Goal: Contribute content: Contribute content

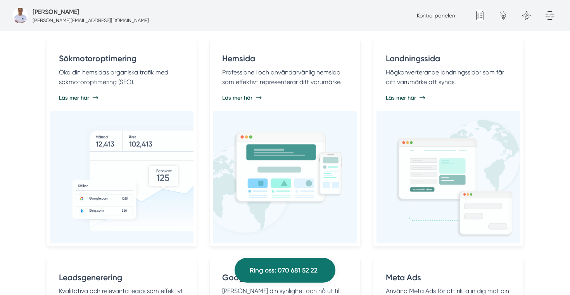
scroll to position [456, 0]
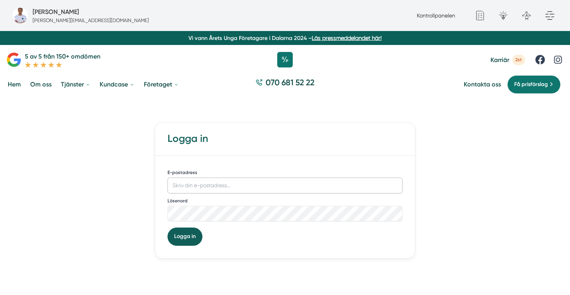
type input "[PERSON_NAME][EMAIL_ADDRESS][DOMAIN_NAME]"
click at [185, 239] on button "Logga in" at bounding box center [184, 236] width 35 height 18
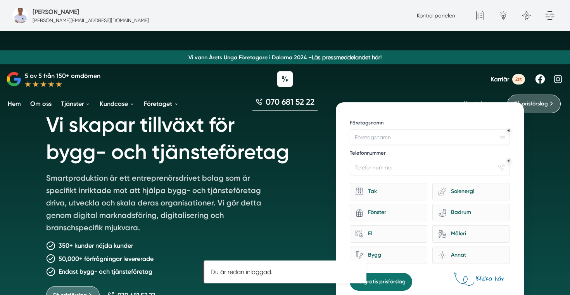
click at [437, 19] on div "Kontrollpanelen" at bounding box center [435, 15] width 45 height 9
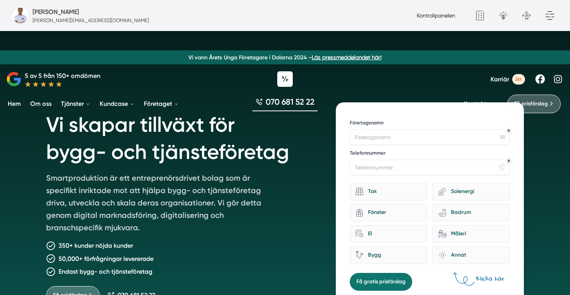
click at [448, 15] on link "Kontrollpanelen" at bounding box center [436, 15] width 38 height 6
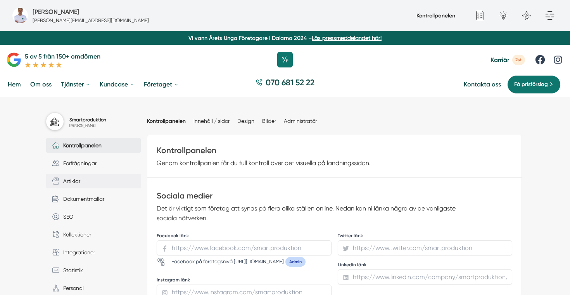
click at [114, 181] on link "Artiklar" at bounding box center [93, 181] width 95 height 15
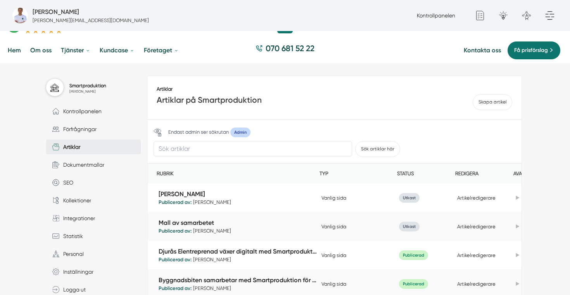
scroll to position [38, 0]
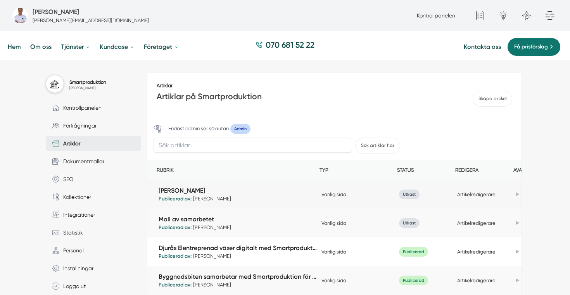
click at [516, 194] on icon at bounding box center [516, 194] width 3 height 4
click at [489, 212] on link "Duplicera" at bounding box center [487, 208] width 65 height 15
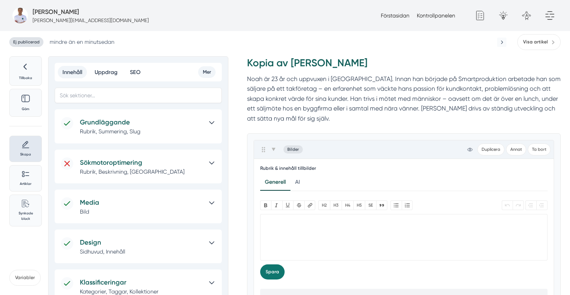
click at [351, 236] on trix-editor at bounding box center [404, 237] width 288 height 46
paste trix-editor "<div></div>"
type trix-editor "<div></div>"
click at [277, 224] on trix-editor at bounding box center [404, 237] width 288 height 46
paste trix-editor "<div><strong>Linn Lindell (även kallad Limpan)</strong>är expert på att skapa t…"
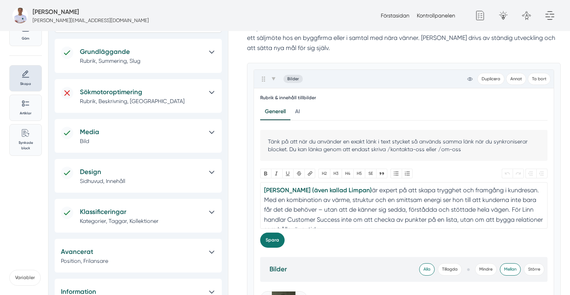
scroll to position [95, 0]
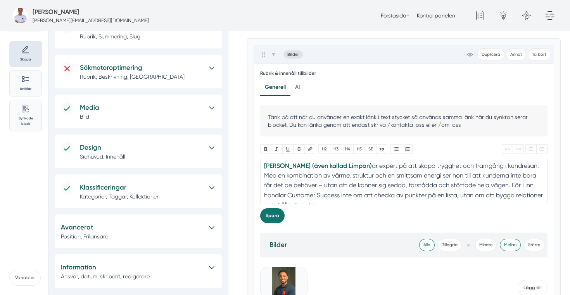
click at [356, 166] on div "Linn Lindell (även kallad Limpan) är expert på att skapa trygghet och framgång …" at bounding box center [403, 249] width 279 height 177
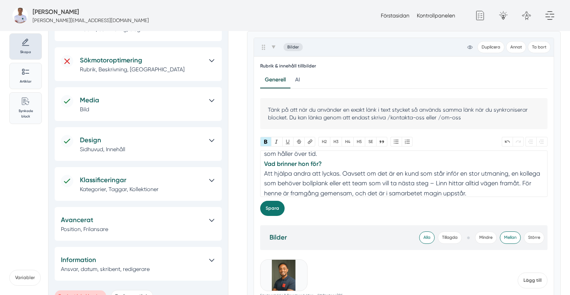
scroll to position [40, 0]
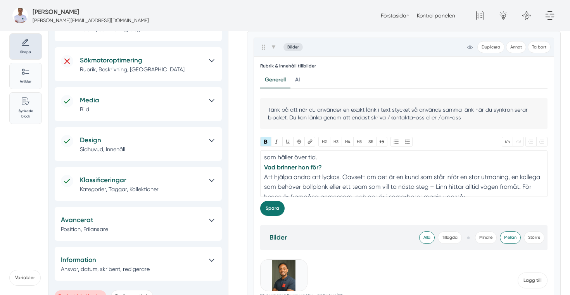
click at [322, 158] on div "Linn Lindell (även kallad Limpan) är expert på att skapa trygghet och framgång …" at bounding box center [403, 201] width 279 height 177
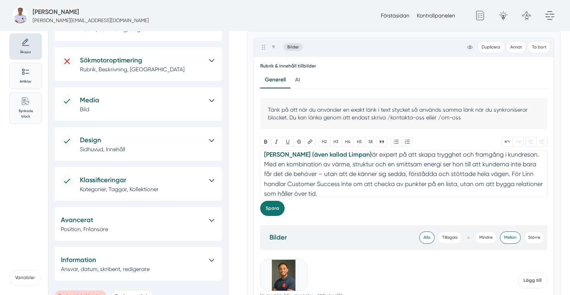
scroll to position [0, 0]
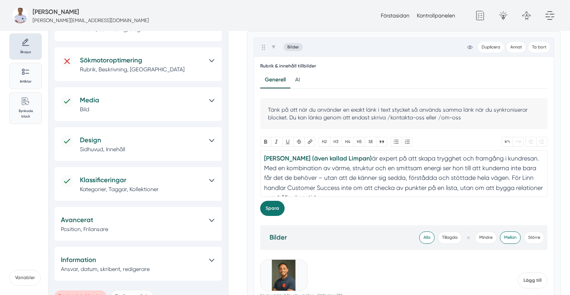
click at [356, 158] on strong "Linn Lindell (även kallad Limpan)" at bounding box center [318, 158] width 108 height 7
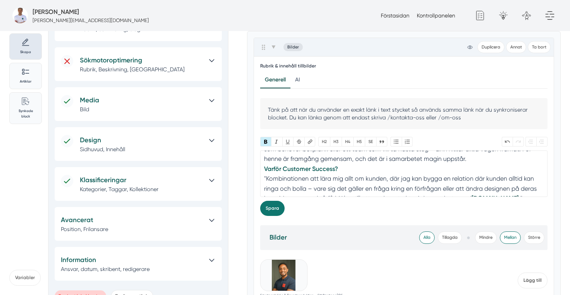
scroll to position [104, 0]
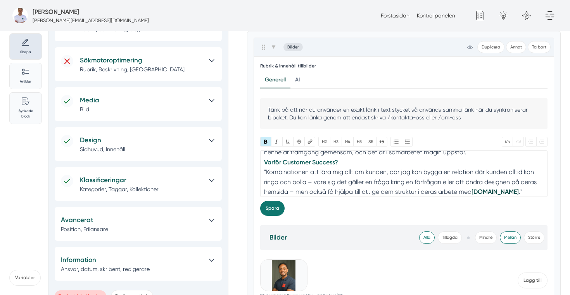
click at [469, 152] on div "Linn Lindell (även kallad Limpan) är expert på att skapa trygghet och framgång …" at bounding box center [403, 147] width 279 height 197
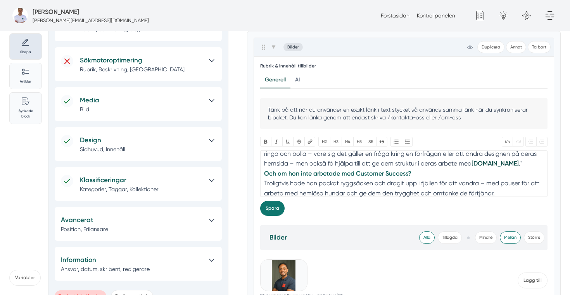
scroll to position [141, 0]
click at [515, 169] on div "Linn Lindell (även kallad Limpan) är expert på att skapa trygghet och framgång …" at bounding box center [403, 115] width 279 height 207
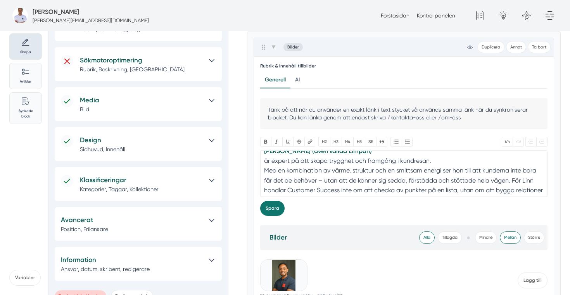
scroll to position [0, 0]
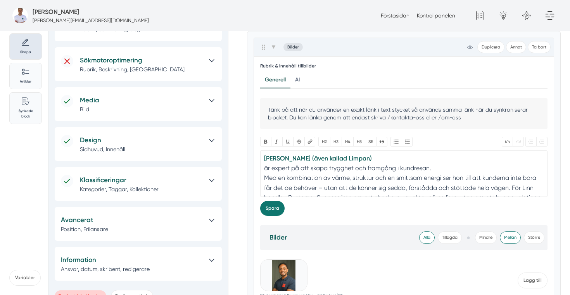
click at [265, 165] on div "Linn Lindell (även kallad Limpan) är expert på att skapa trygghet och framgång …" at bounding box center [403, 261] width 279 height 217
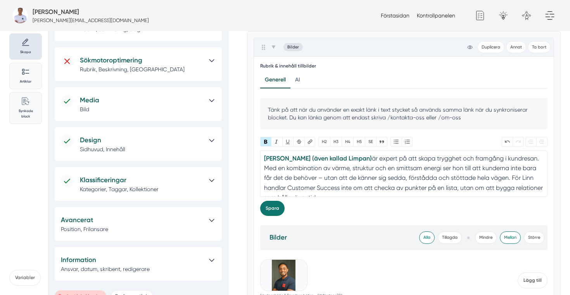
type trix-editor "<div><strong>Linn Lindell (även kallad Limpan)&nbsp;</strong>är expert på att s…"
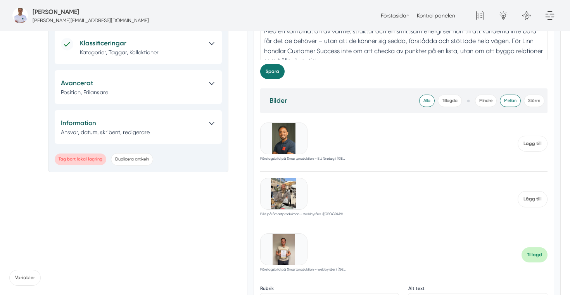
scroll to position [246, 0]
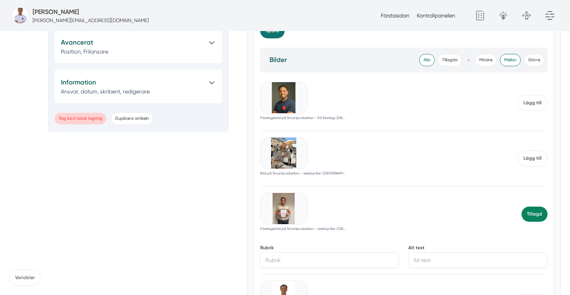
click at [526, 214] on span "Tillagd" at bounding box center [534, 214] width 26 height 15
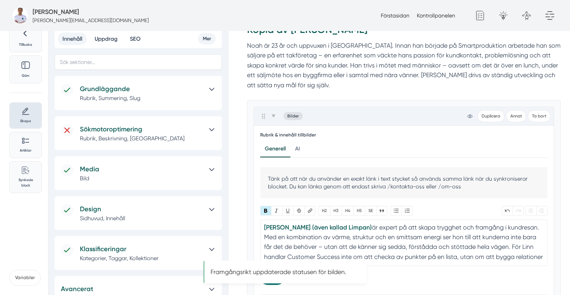
scroll to position [31, 0]
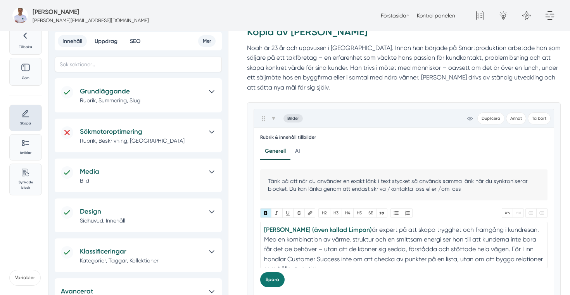
click at [211, 174] on icon at bounding box center [212, 172] width 8 height 8
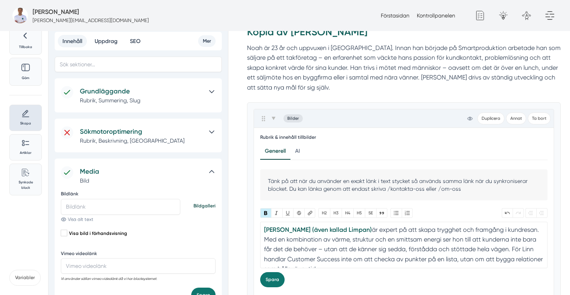
click at [209, 133] on icon at bounding box center [212, 132] width 8 height 8
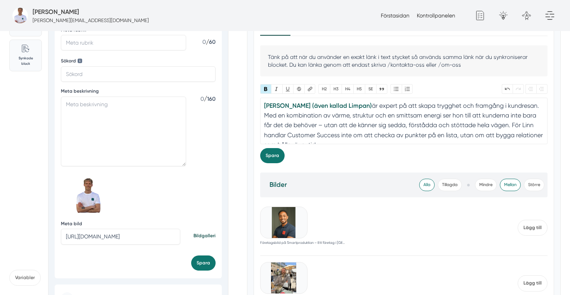
scroll to position [163, 0]
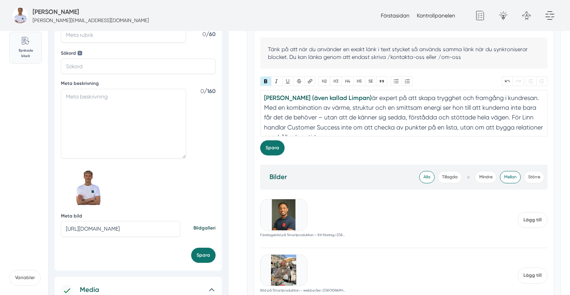
click at [152, 230] on input "https://s3.eu-west-2.amazonaws.com/byggservice/photos/images/000/040/760/medium…" at bounding box center [120, 228] width 119 height 15
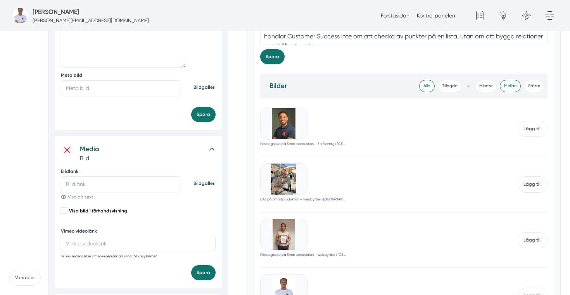
scroll to position [260, 0]
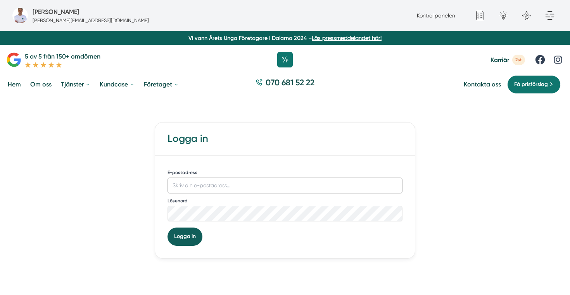
type input "[PERSON_NAME][EMAIL_ADDRESS][DOMAIN_NAME]"
click at [180, 245] on button "Logga in" at bounding box center [184, 236] width 35 height 18
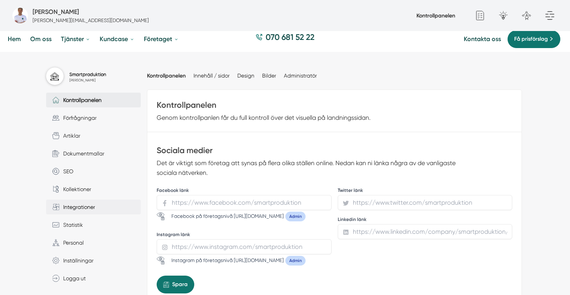
scroll to position [50, 0]
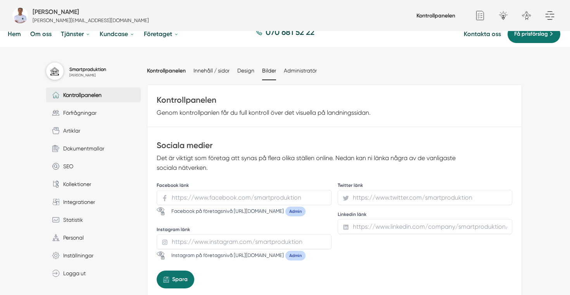
click at [268, 69] on link "Bilder" at bounding box center [269, 70] width 14 height 6
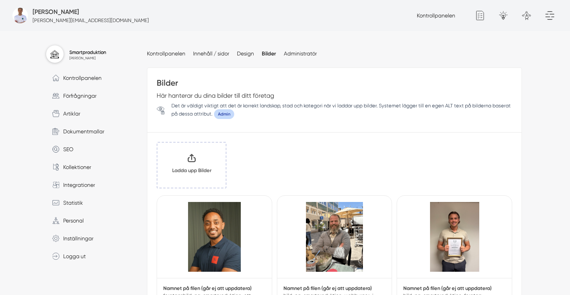
scroll to position [87, 0]
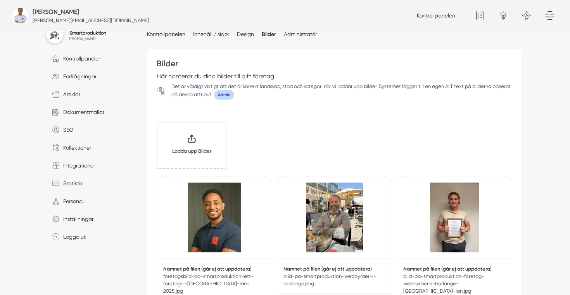
click at [202, 141] on input "Klicka här eller dra och släpp bilder här för att ladda upp" at bounding box center [191, 145] width 68 height 45
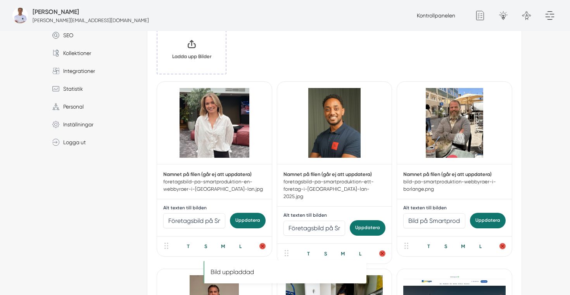
scroll to position [184, 0]
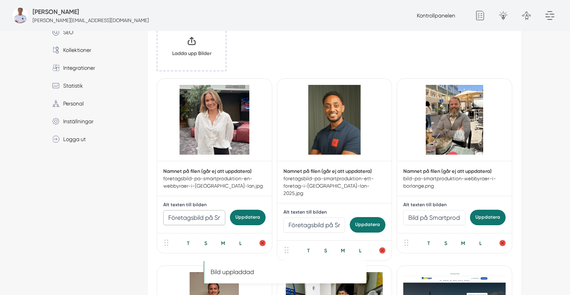
click at [201, 214] on input "Företagsbild på Smartproduktion – Ett företag i Borlänge 2025" at bounding box center [194, 217] width 62 height 15
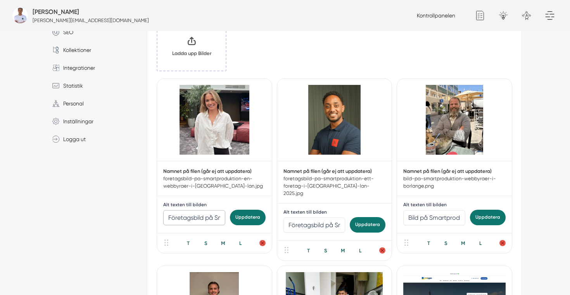
click at [208, 184] on p "foretagsbild-pa-smartproduktion-en-webbyraer-i-dalarnas-lan.jpg" at bounding box center [214, 182] width 102 height 15
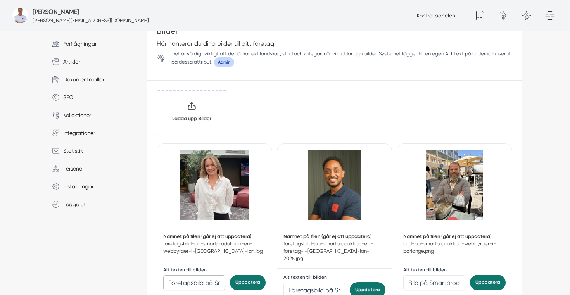
scroll to position [79, 0]
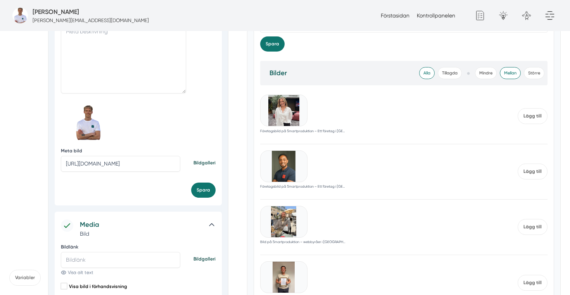
scroll to position [232, 0]
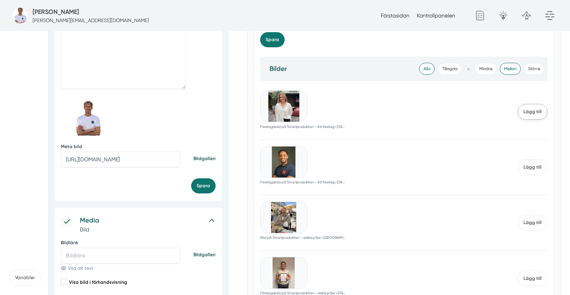
click at [529, 115] on span "Lägg till" at bounding box center [532, 112] width 30 height 16
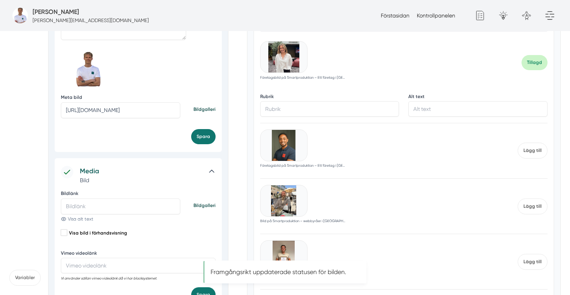
scroll to position [286, 0]
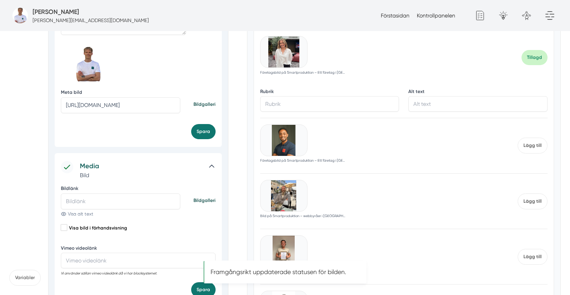
click at [272, 60] on img at bounding box center [283, 51] width 46 height 31
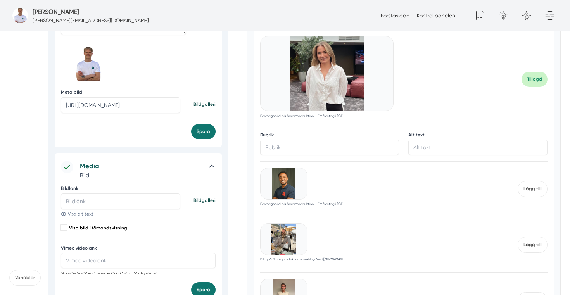
click at [118, 103] on input "https://s3.eu-west-2.amazonaws.com/byggservice/photos/images/000/040/760/medium…" at bounding box center [120, 104] width 119 height 15
paste input "5/771/medium/foretagsbild-pa-smartproduktion-en-webbyraer-i-dalarnas-lan.jpg?17…"
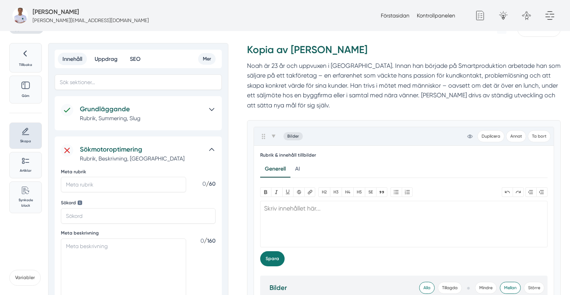
scroll to position [0, 0]
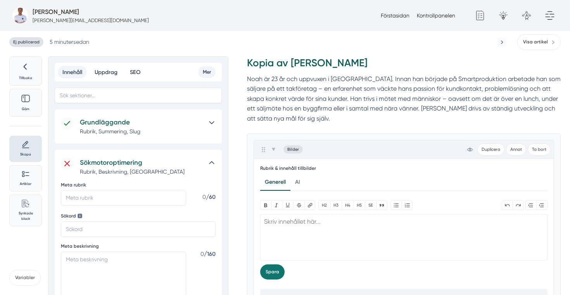
click at [201, 121] on h5 "Grundläggande" at bounding box center [141, 122] width 123 height 10
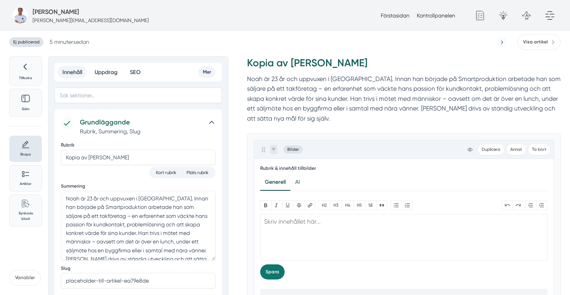
click at [275, 147] on icon at bounding box center [273, 149] width 4 height 4
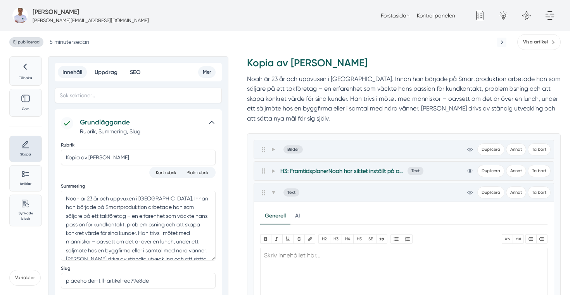
click at [271, 179] on div "H3: FramtidsplanerNoah har siktet inställt på att växa – både som person och i …" at bounding box center [404, 171] width 300 height 18
click at [271, 174] on span at bounding box center [273, 170] width 7 height 9
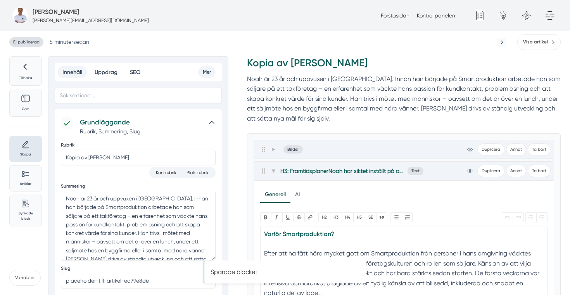
type input "https://s3.eu-west-2.amazonaws.com/byggservice/photos/images/000/040/760/medium…"
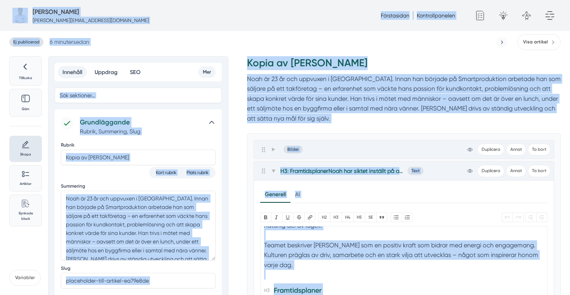
scroll to position [70, 0]
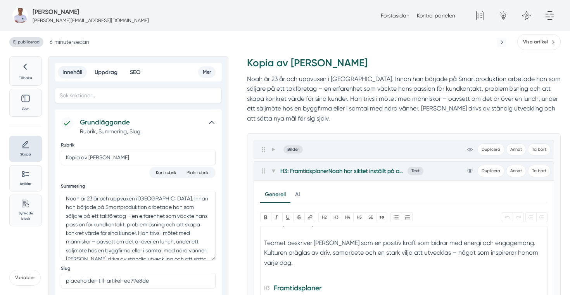
click at [320, 248] on div "Teamet beskriver Noah som en positiv kraft som bidrar med energi och engagemang…" at bounding box center [403, 258] width 279 height 40
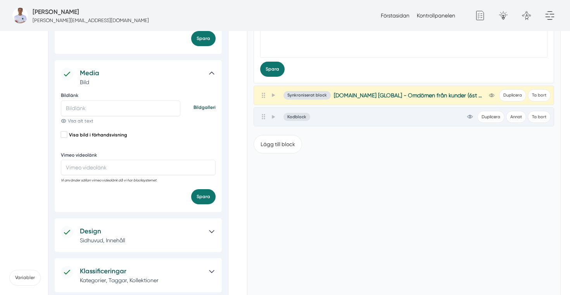
scroll to position [556, 0]
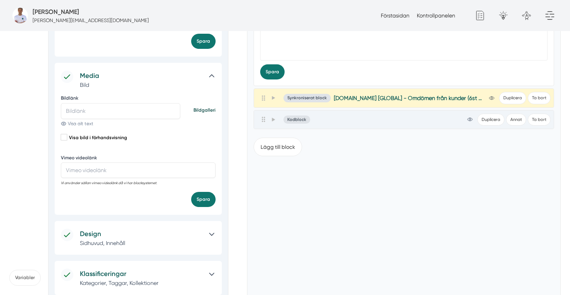
click at [271, 114] on div "Kodblock view-1 Duplicera Annat Ta bort" at bounding box center [404, 120] width 294 height 12
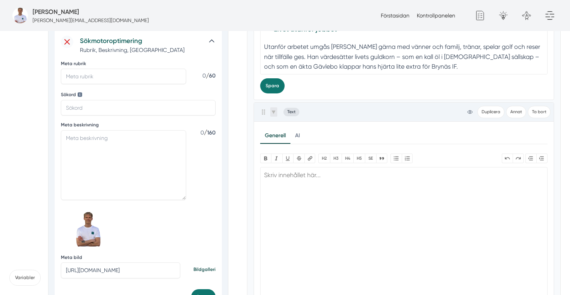
click at [274, 109] on span at bounding box center [273, 111] width 7 height 9
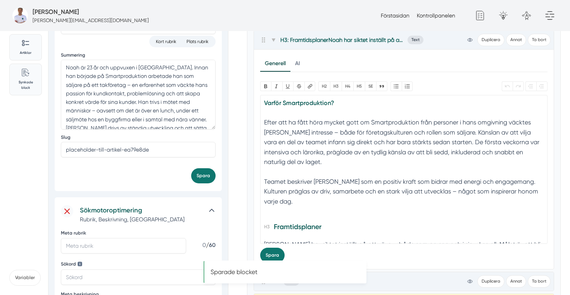
scroll to position [124, 0]
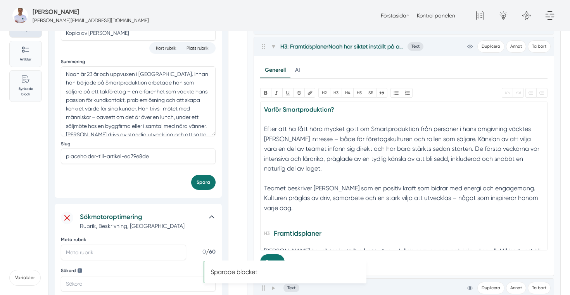
click at [293, 160] on div "Varför Smartproduktion? Efter att ha fått höra mycket gott om Smartproduktion f…" at bounding box center [403, 144] width 279 height 79
click at [332, 205] on div "Teamet beskriver Noah som en positiv kraft som bidrar med energi och engagemang…" at bounding box center [403, 203] width 279 height 40
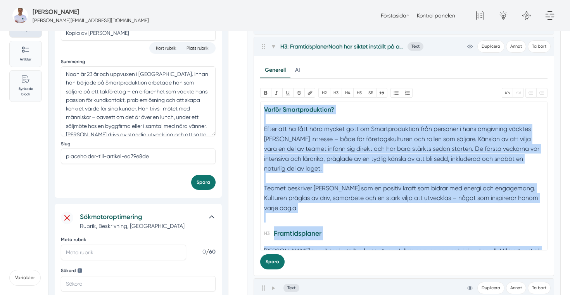
paste trix-editor "Linn Lindell (även kallad Limpan)</strong>är expert på att skapa trygghet och f…"
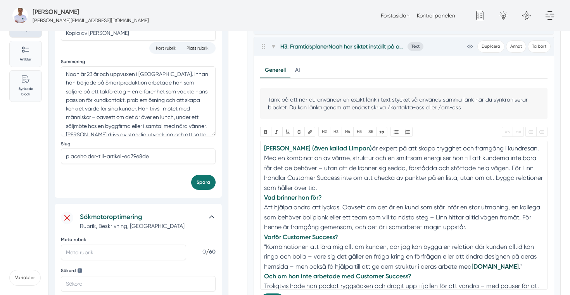
click at [356, 147] on div "Linn Lindell (även kallad Limpan) är expert på att skapa trygghet och framgång …" at bounding box center [403, 231] width 279 height 177
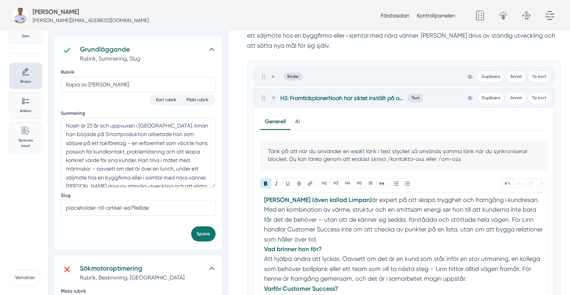
scroll to position [79, 0]
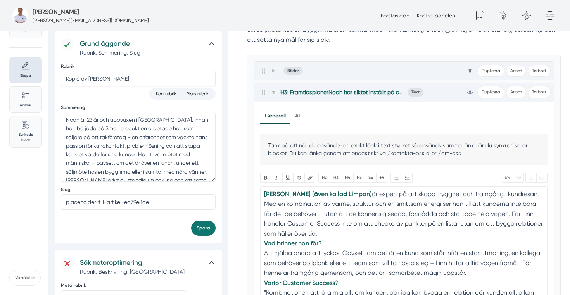
drag, startPoint x: 326, startPoint y: 233, endPoint x: 262, endPoint y: 191, distance: 76.9
click at [262, 191] on trix-editor "Linn Lindell (även kallad Limpan) är expert på att skapa trygghet och framgång …" at bounding box center [404, 260] width 288 height 149
type trix-editor "<div><br><strong>Vad brinner hon för?</strong><br> Att hjälpa andra att lyckas.…"
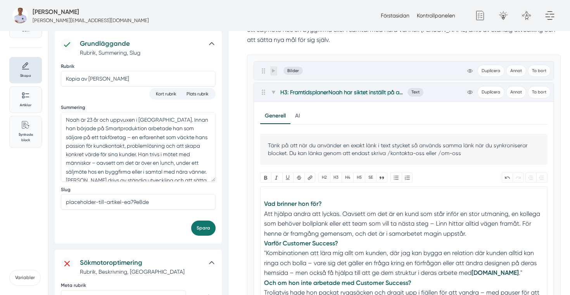
click at [273, 71] on icon at bounding box center [273, 71] width 3 height 4
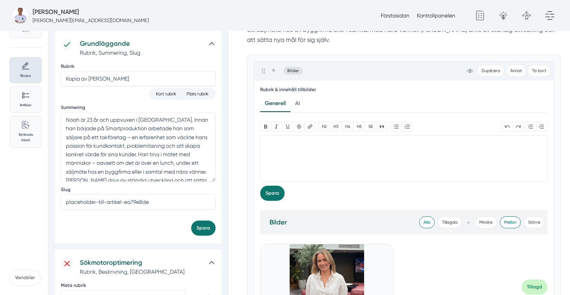
click at [291, 152] on trix-editor at bounding box center [404, 158] width 288 height 46
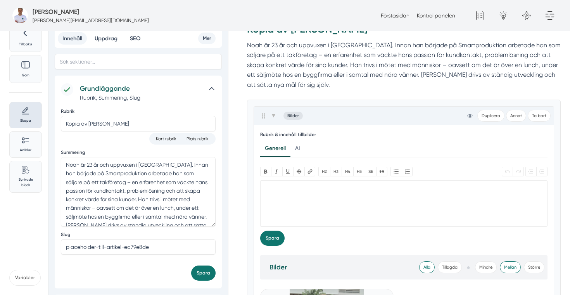
scroll to position [36, 0]
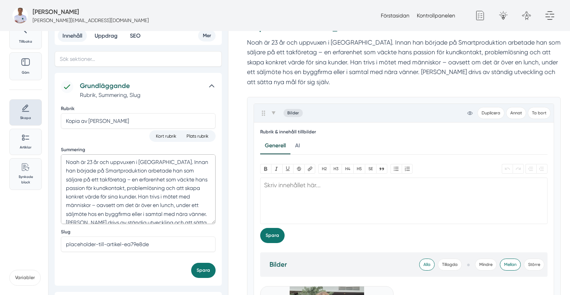
click at [156, 186] on textarea "Noah är 23 år och uppvuxen i Gävle. Innan han började på Smartproduktion arbeta…" at bounding box center [138, 189] width 155 height 70
paste textarea "Linn Lindell (även kallad Limpan) är expert på att skapa trygghet och framgång …"
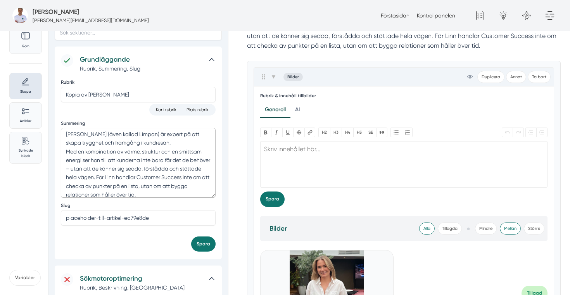
scroll to position [66, 0]
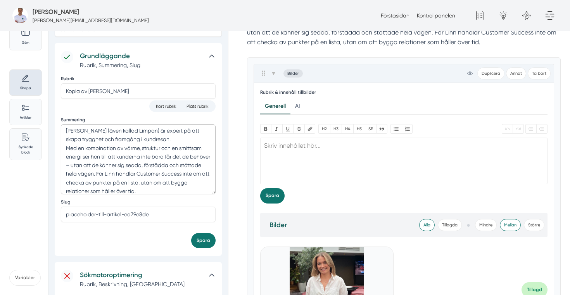
type textarea "Linn Lindell (även kallad Limpan) är expert på att skapa trygghet och framgång …"
click at [174, 215] on input "placeholder-till-artikel-ea79e8de" at bounding box center [138, 214] width 155 height 15
drag, startPoint x: 179, startPoint y: 217, endPoint x: 45, endPoint y: 215, distance: 134.5
type input "linn-lindell"
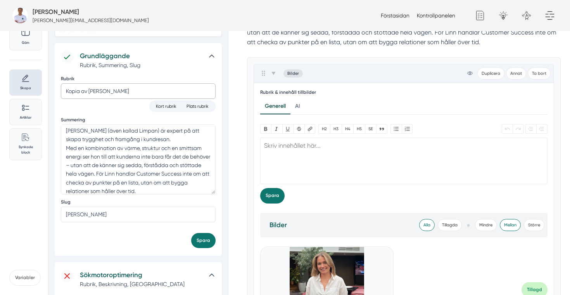
click at [122, 93] on input "Kopia av Noah Brodin" at bounding box center [138, 90] width 155 height 15
drag, startPoint x: 93, startPoint y: 129, endPoint x: 60, endPoint y: 128, distance: 33.7
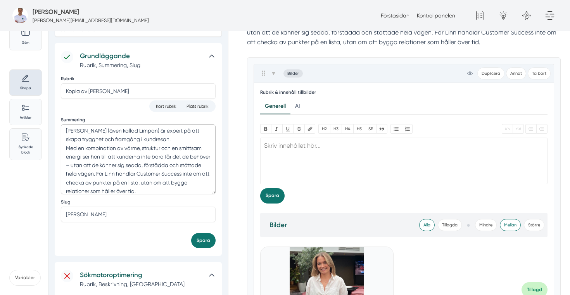
click at [60, 128] on div "Grundläggande Rubrik, Summering, Slug Rubrik Kopia av Noah Brodin Kort rubrik P…" at bounding box center [138, 149] width 167 height 213
click at [115, 89] on input "Kopia av Noah Brodin" at bounding box center [138, 90] width 155 height 15
paste input "[PERSON_NAME]"
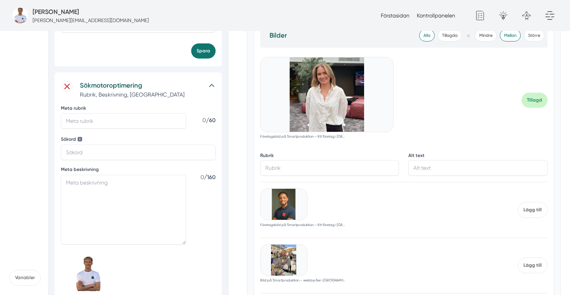
scroll to position [241, 0]
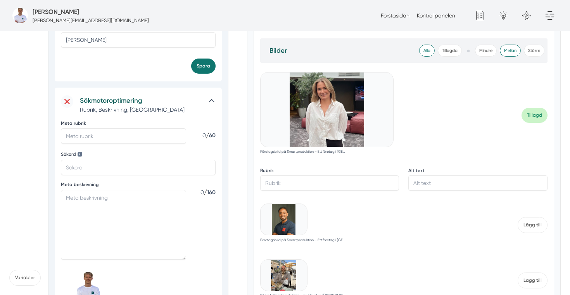
type input "[PERSON_NAME]"
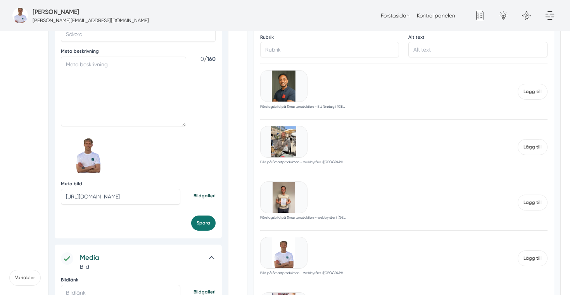
scroll to position [377, 0]
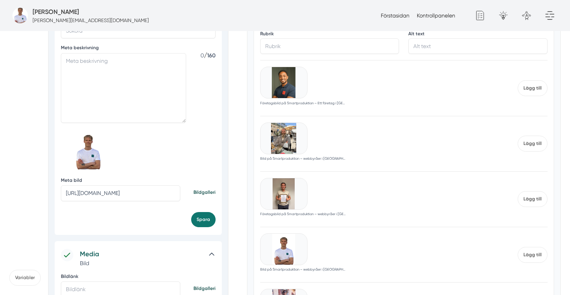
click at [148, 189] on input "https://s3.eu-west-2.amazonaws.com/byggservice/photos/images/000/040/760/medium…" at bounding box center [120, 192] width 119 height 15
paste input "5/771/medium/foretagsbild-pa-smartproduktion-en-webbyraer-i-dalarnas-lan.jpg?17…"
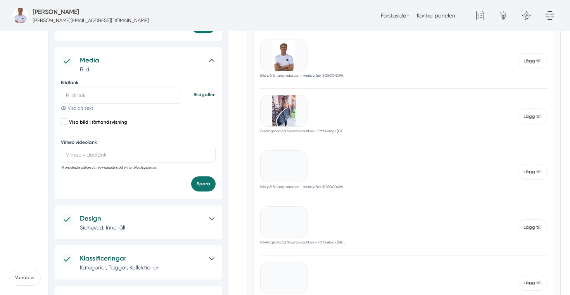
scroll to position [585, 0]
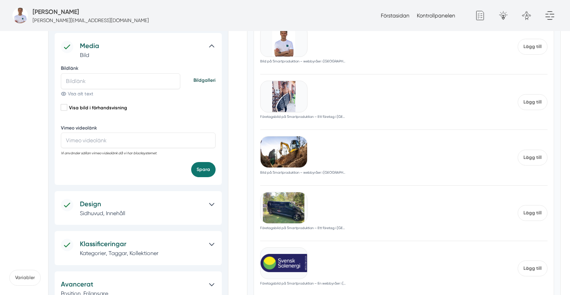
type input "https://s3.eu-west-2.amazonaws.com/byggservice/photos/images/000/045/771/medium…"
click at [132, 83] on input "Bildlänk" at bounding box center [120, 80] width 119 height 15
paste input "https://s3.eu-west-2.amazonaws.com/byggservice/photos/images/000/045/771/medium…"
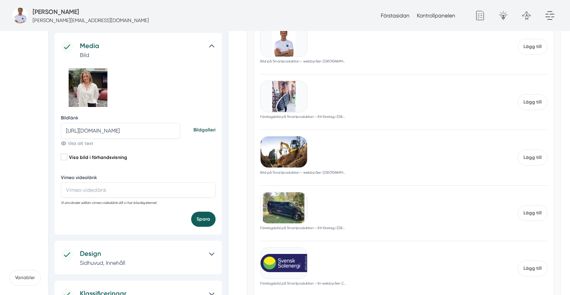
type input "https://s3.eu-west-2.amazonaws.com/byggservice/photos/images/000/045/771/medium…"
click at [205, 219] on button "Spara" at bounding box center [203, 219] width 24 height 15
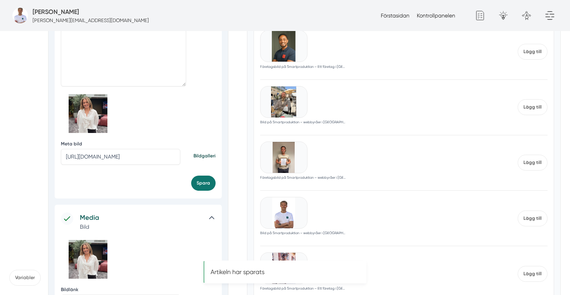
scroll to position [379, 0]
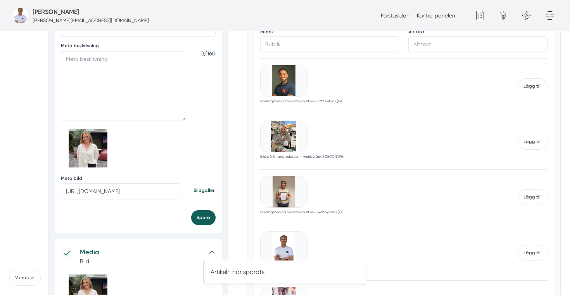
click at [205, 220] on button "Spara" at bounding box center [203, 217] width 24 height 15
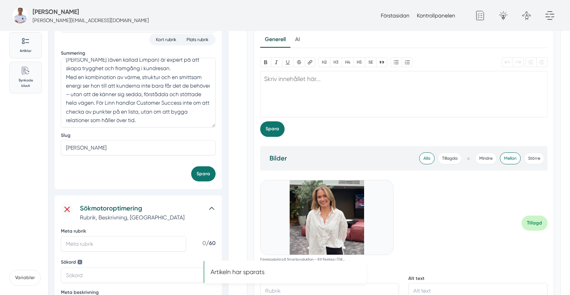
scroll to position [126, 0]
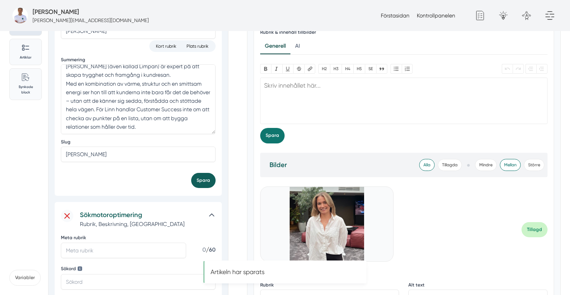
click at [201, 177] on button "Spara" at bounding box center [203, 180] width 24 height 15
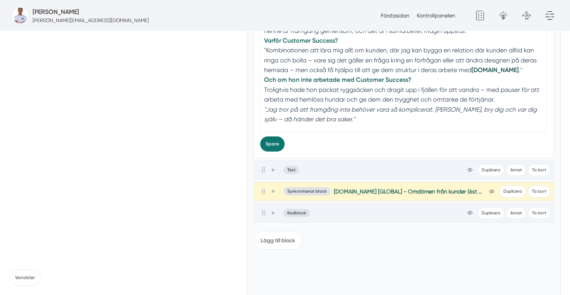
scroll to position [18617, 0]
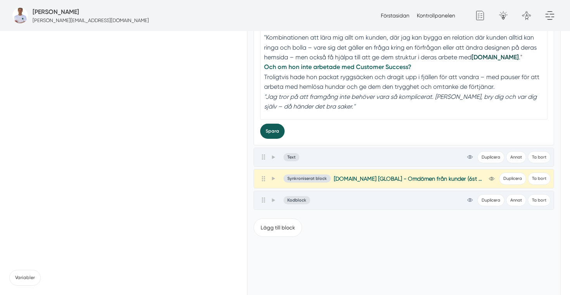
click at [275, 139] on button "Spara" at bounding box center [272, 131] width 24 height 15
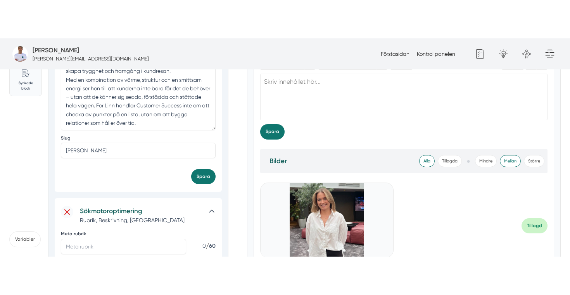
scroll to position [0, 0]
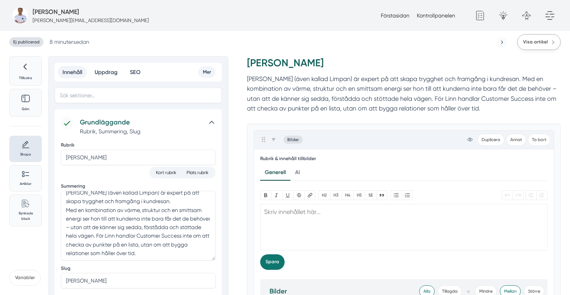
click at [537, 43] on span "Visa artikel" at bounding box center [535, 41] width 25 height 7
click at [275, 137] on span at bounding box center [273, 139] width 7 height 9
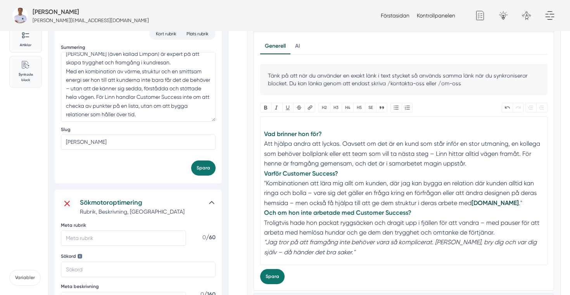
scroll to position [148, 0]
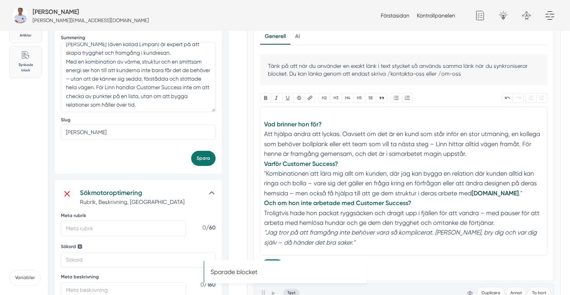
click at [478, 153] on div "Vad brinner hon för? Att hjälpa andra att lyckas. Oavsett om det är en kund som…" at bounding box center [403, 179] width 279 height 138
type trix-editor "<div><br><strong>Vad brinner hon för?</strong><br> Att hjälpa andra att lyckas.…"
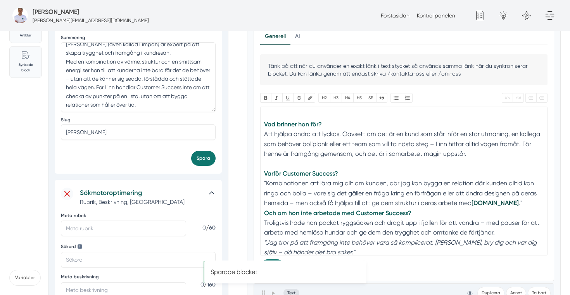
click at [421, 215] on div "Vad brinner hon för? Att hjälpa andra att lyckas. Oavsett om det är en kund som…" at bounding box center [403, 184] width 279 height 148
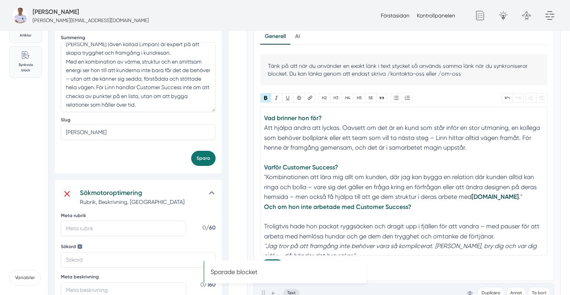
scroll to position [0, 0]
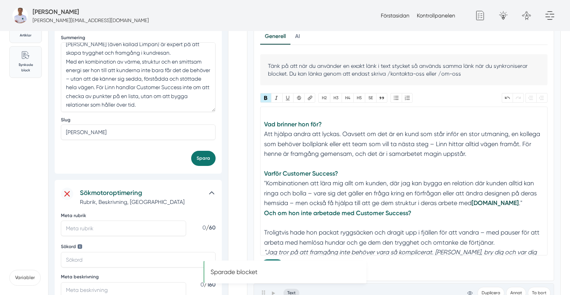
click at [521, 205] on div "Vad brinner hon för? Att hjälpa andra att lyckas. Oavsett om det är en kund som…" at bounding box center [403, 188] width 279 height 157
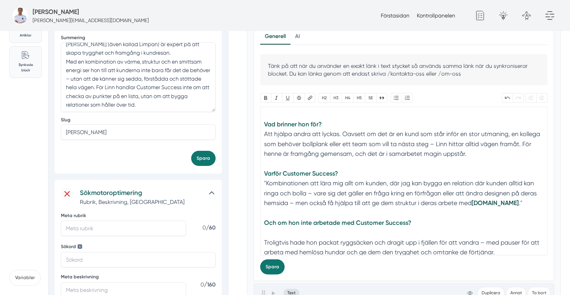
click at [272, 230] on div "Vad brinner hon för? Att hjälpa andra att lyckas. Oavsett om det är en kund som…" at bounding box center [403, 193] width 279 height 167
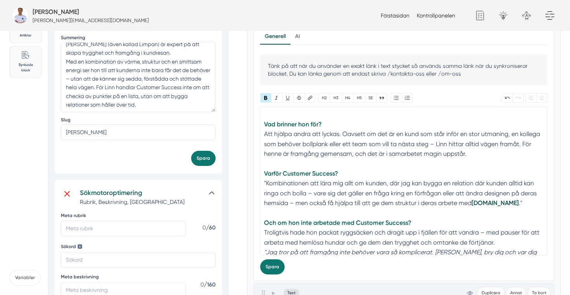
type trix-editor "<div><br><strong>Vad brinner hon för?</strong><br> Att hjälpa andra att lyckas.…"
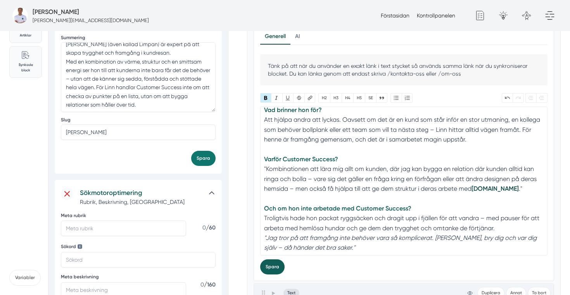
click at [276, 265] on button "Spara" at bounding box center [272, 266] width 24 height 15
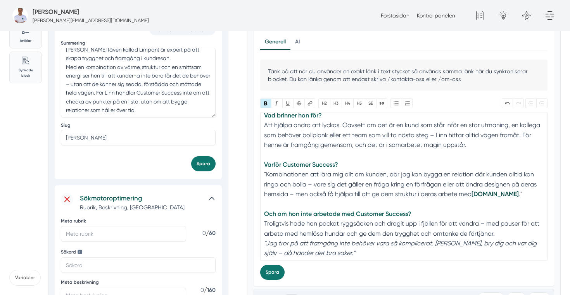
scroll to position [0, 0]
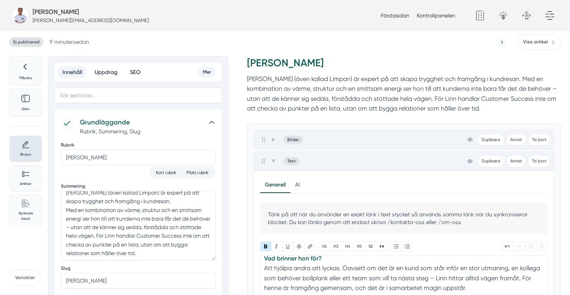
click at [31, 43] on span "Ej publicerad" at bounding box center [26, 42] width 34 height 10
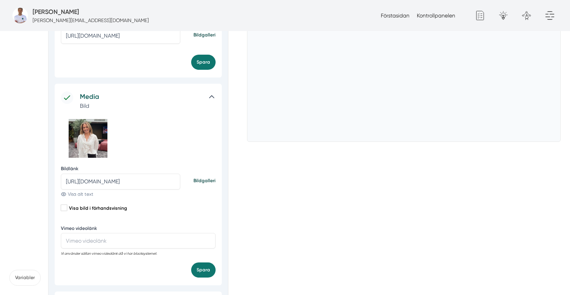
scroll to position [536, 0]
click at [92, 208] on label "Visa bild i förhandsvisning" at bounding box center [138, 207] width 155 height 7
click at [66, 208] on input "Visa bild i förhandsvisning" at bounding box center [63, 206] width 5 height 5
checkbox input "true"
click at [203, 272] on button "Spara" at bounding box center [203, 269] width 24 height 15
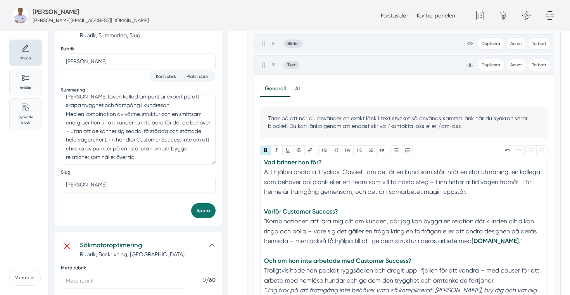
scroll to position [0, 0]
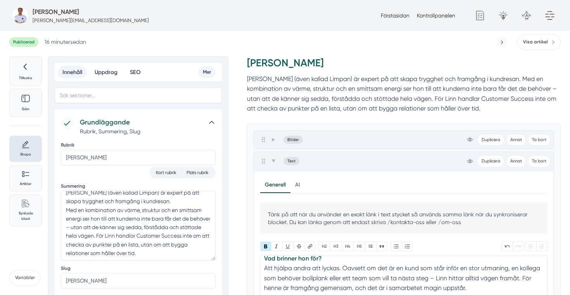
click at [24, 42] on span "Publicerad" at bounding box center [23, 42] width 29 height 10
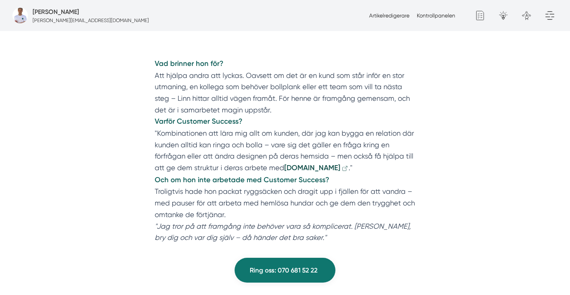
scroll to position [348, 0]
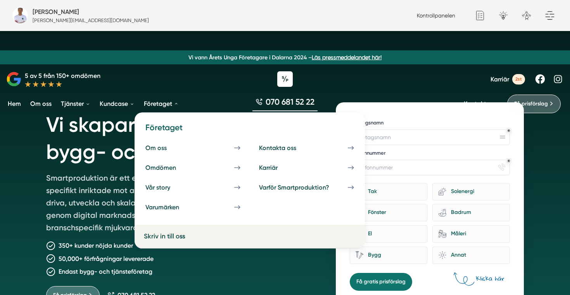
click at [151, 107] on link "Företaget" at bounding box center [161, 104] width 38 height 20
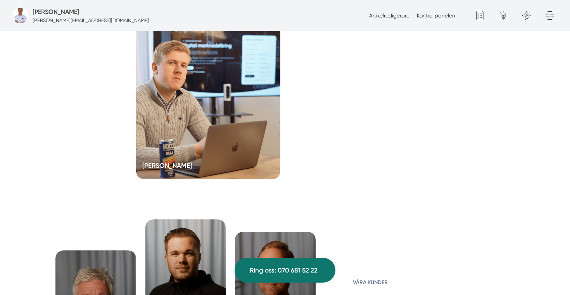
scroll to position [1748, 0]
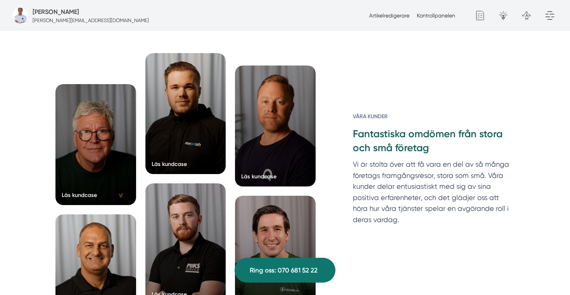
scroll to position [1653, 0]
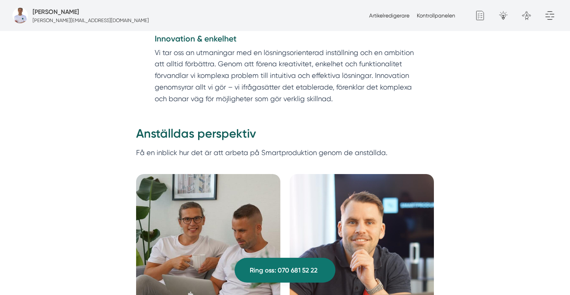
scroll to position [1378, 0]
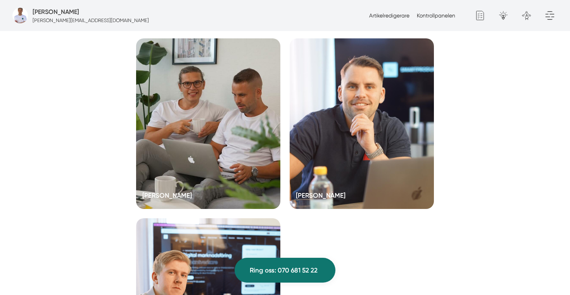
scroll to position [1540, 0]
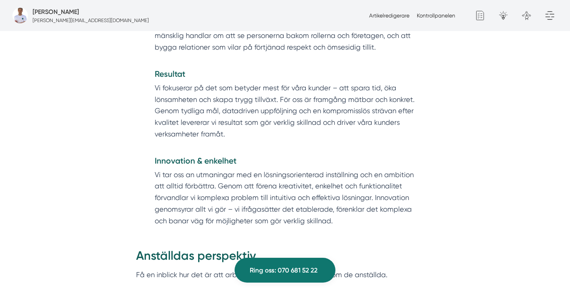
scroll to position [1281, 0]
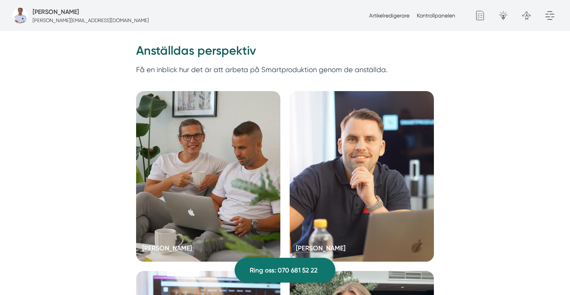
scroll to position [1511, 0]
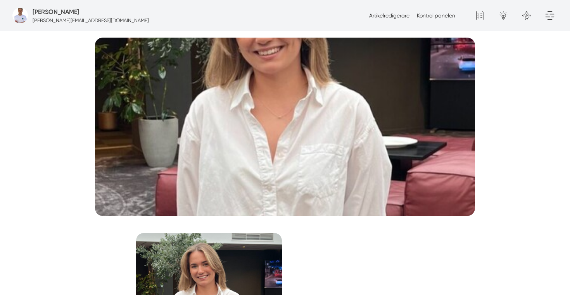
scroll to position [151, 0]
